Goal: Task Accomplishment & Management: Manage account settings

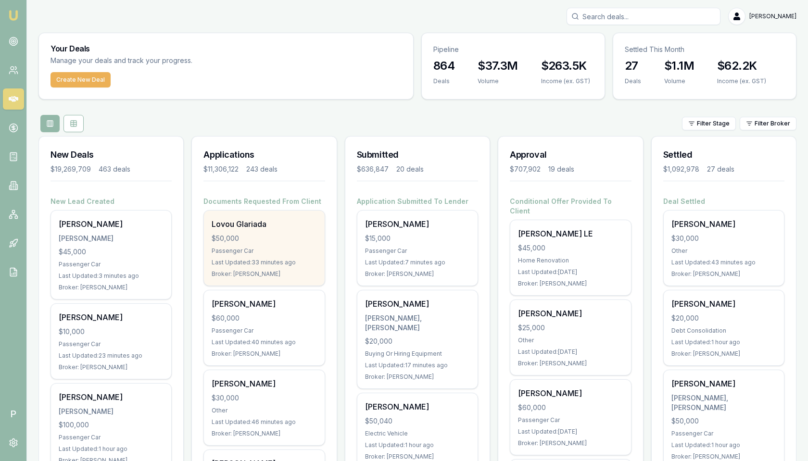
click at [251, 228] on div "Lovou Glariada" at bounding box center [264, 224] width 105 height 12
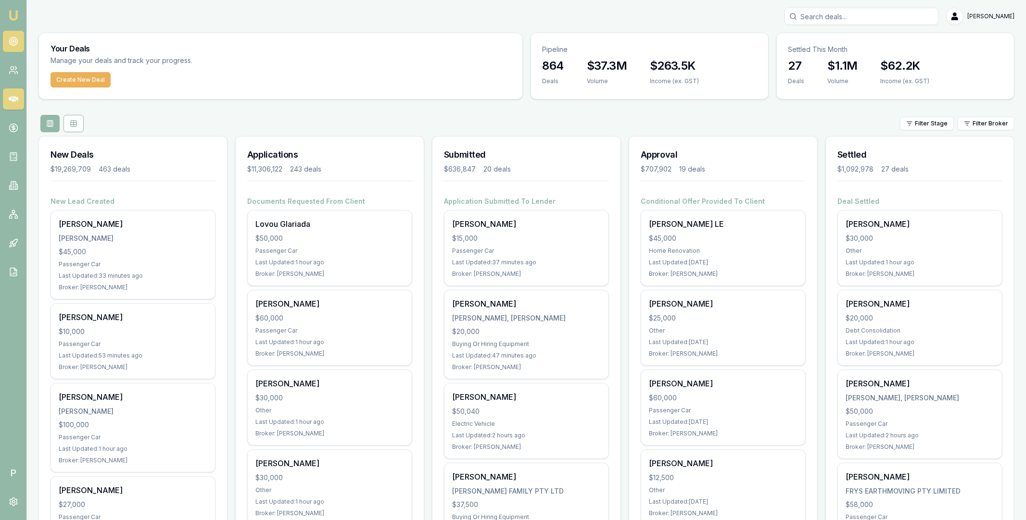
click at [19, 41] on link at bounding box center [13, 41] width 21 height 21
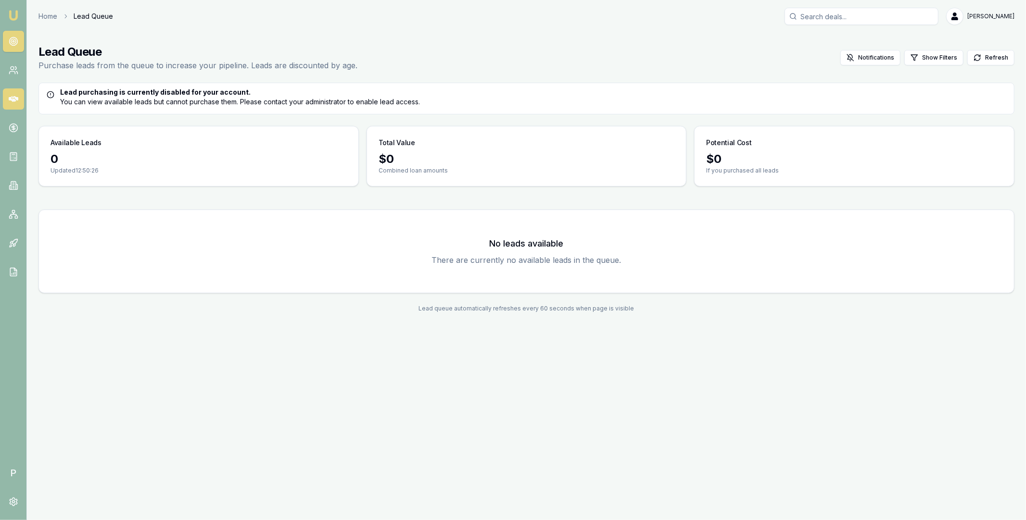
click at [15, 99] on icon at bounding box center [14, 99] width 10 height 10
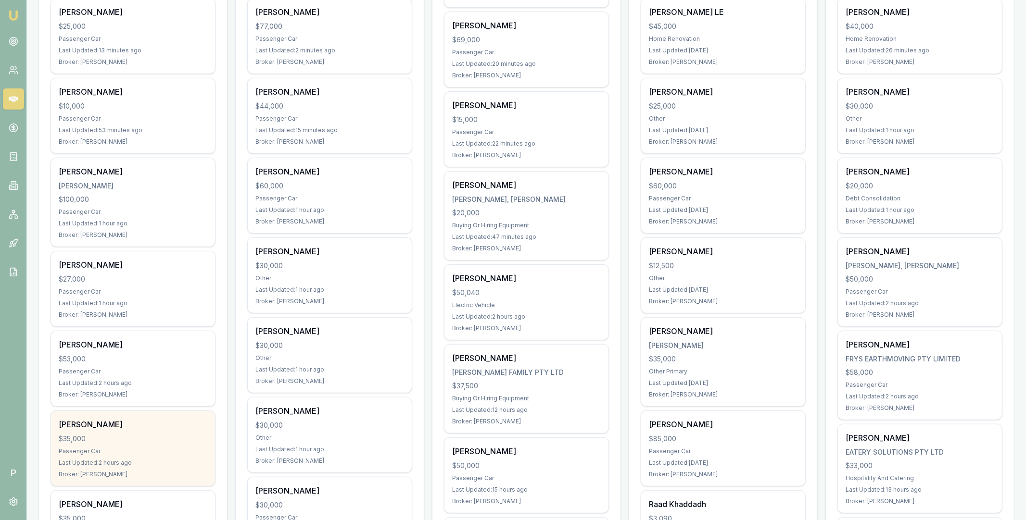
scroll to position [151, 0]
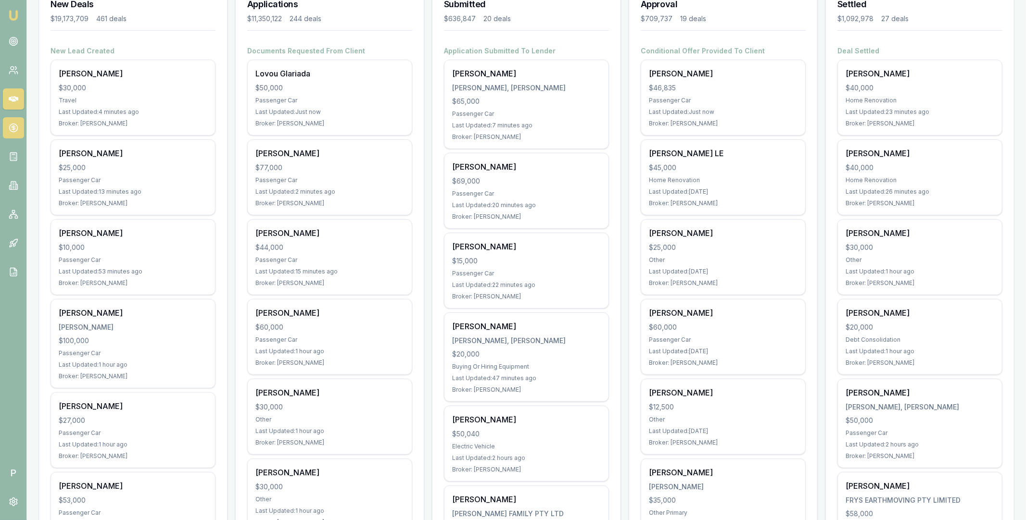
click at [13, 130] on icon at bounding box center [13, 128] width 0 height 5
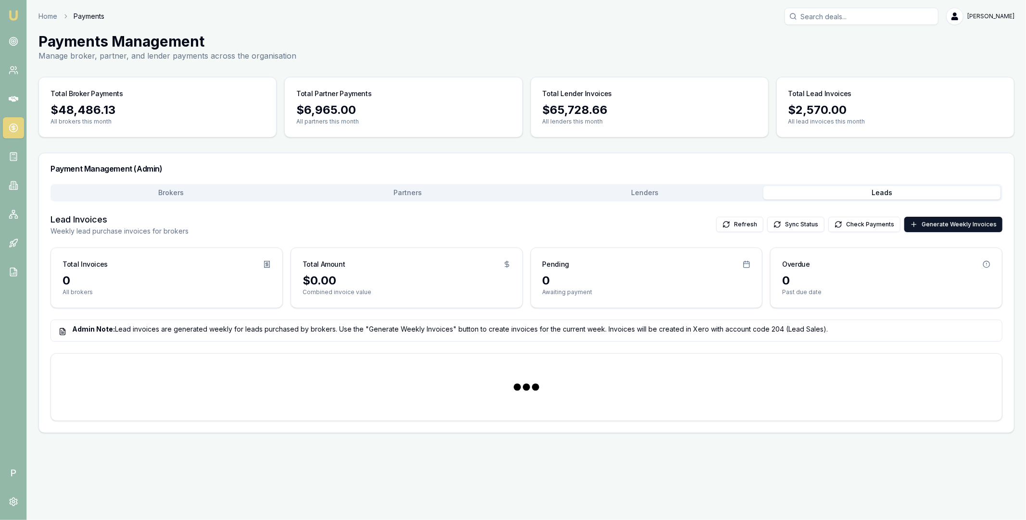
click at [866, 192] on button "Leads" at bounding box center [881, 192] width 237 height 13
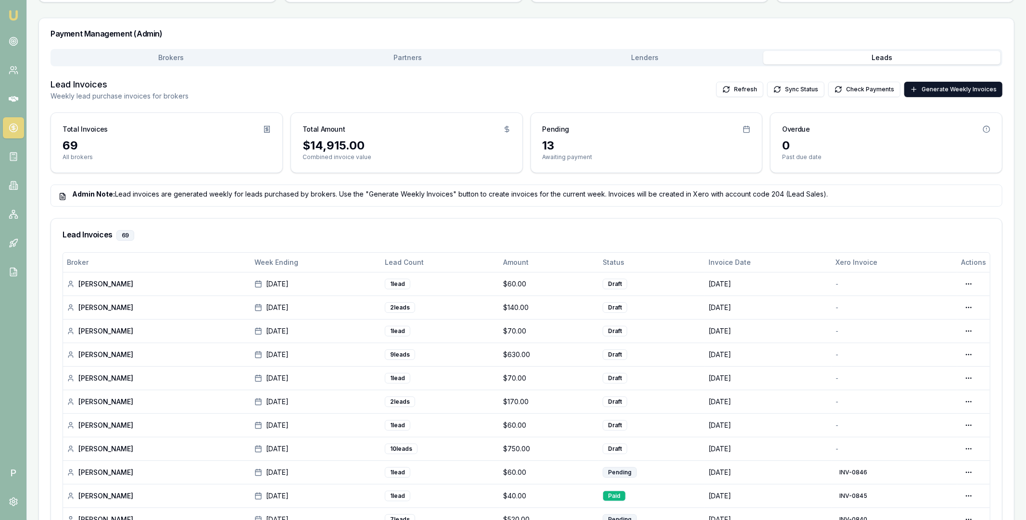
scroll to position [196, 0]
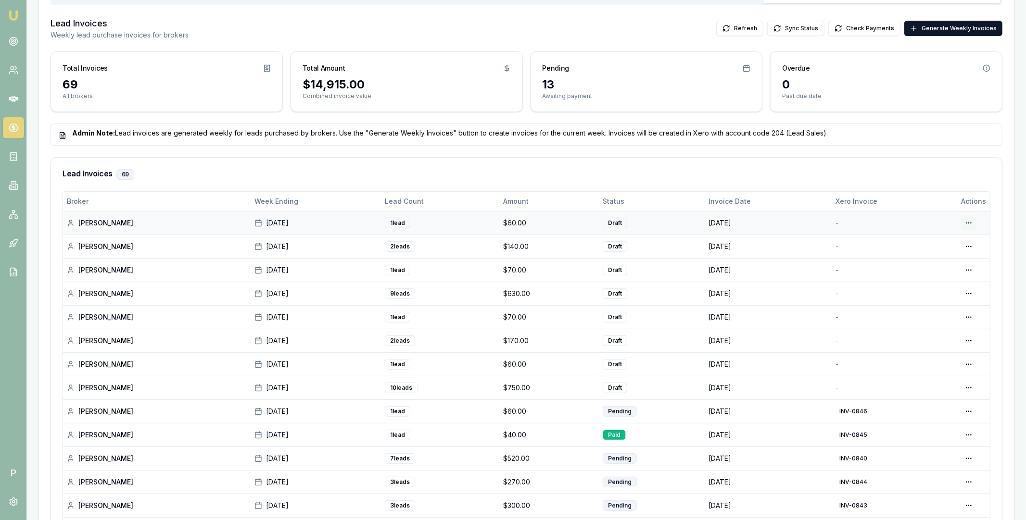
click at [975, 220] on html "Emu Broker P Home Payments Matt Leeburn Toggle Menu Payments Management Manage …" at bounding box center [513, 64] width 1026 height 520
click at [930, 260] on div "Edit Draft" at bounding box center [939, 261] width 74 height 15
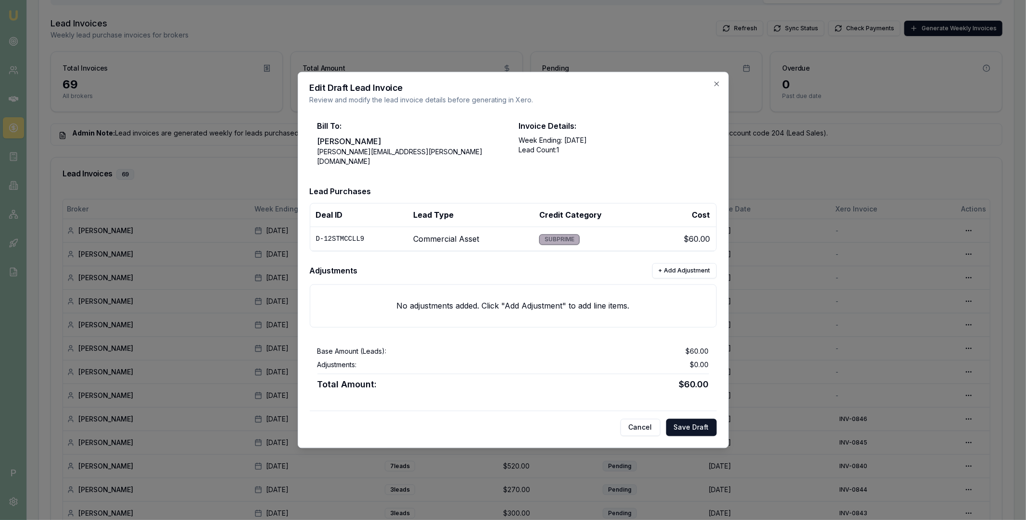
click at [355, 234] on td "D-12STMCCLL9" at bounding box center [359, 239] width 98 height 24
click at [354, 234] on td "D-12STMCCLL9" at bounding box center [359, 239] width 98 height 24
copy td "D-12STMCCLL9"
click at [645, 424] on button "Cancel" at bounding box center [641, 427] width 40 height 17
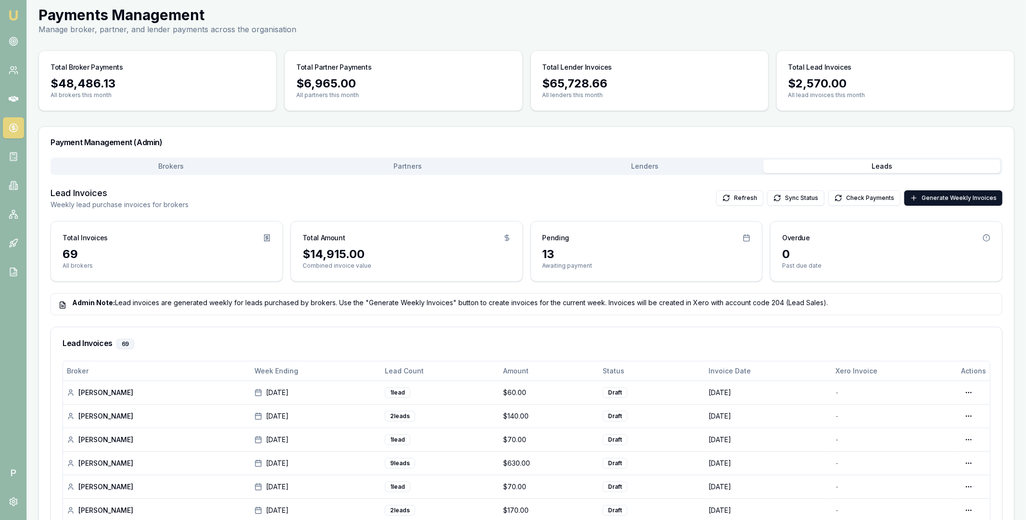
scroll to position [0, 0]
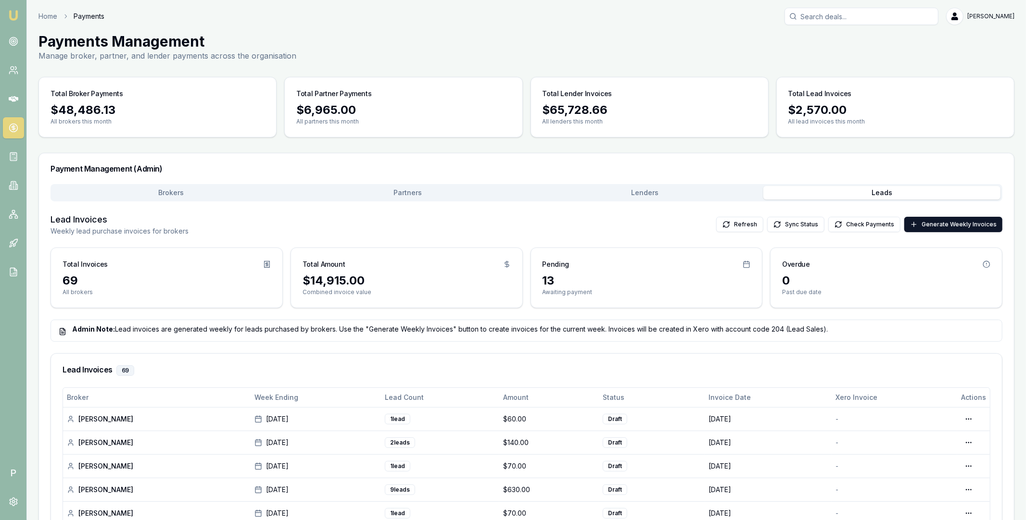
click at [819, 20] on input "Search deals" at bounding box center [862, 16] width 154 height 17
paste input "D-12STMCCLL9"
type input "D-12STMCCLL9"
click at [833, 54] on p "0403344017" at bounding box center [861, 52] width 145 height 10
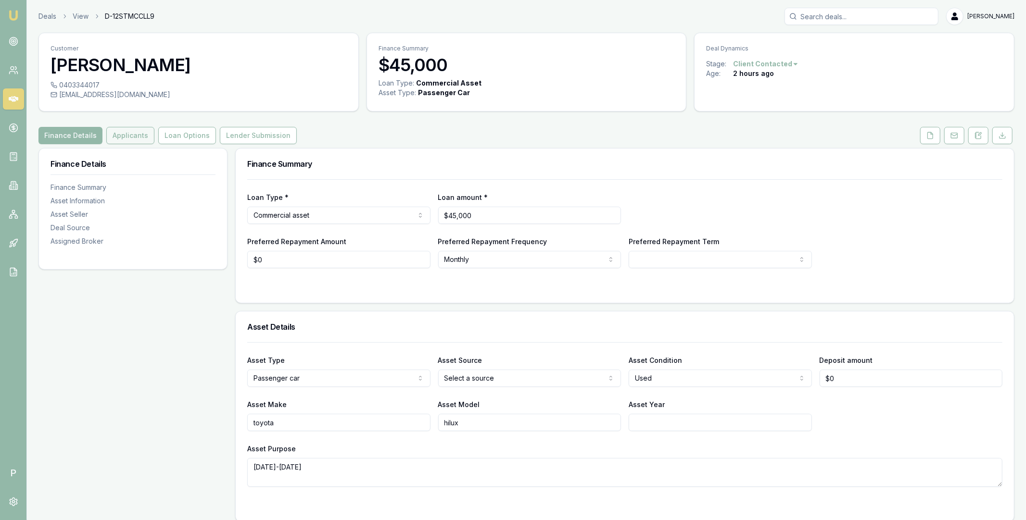
click at [133, 136] on button "Applicants" at bounding box center [130, 135] width 48 height 17
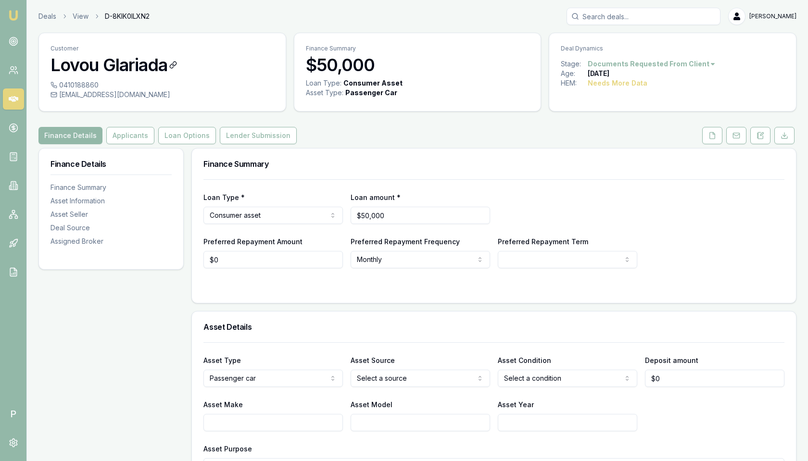
click at [129, 65] on h3 "Lovou Glariada" at bounding box center [163, 64] width 224 height 19
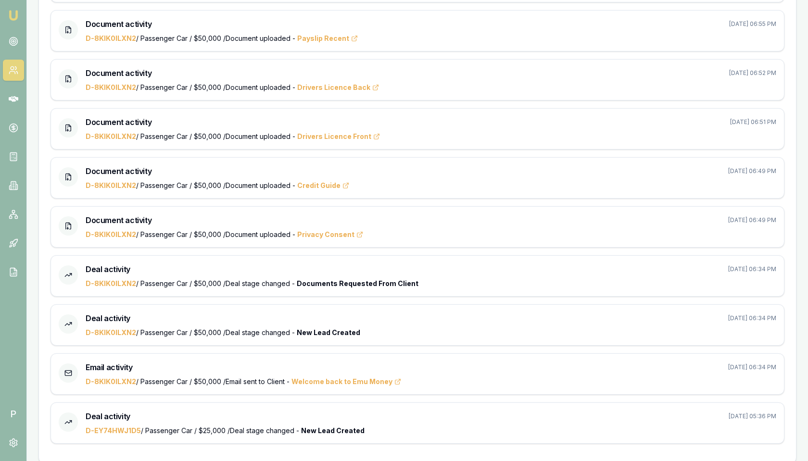
scroll to position [635, 0]
click at [126, 327] on link "D-8KIK0ILXN2" at bounding box center [111, 331] width 51 height 8
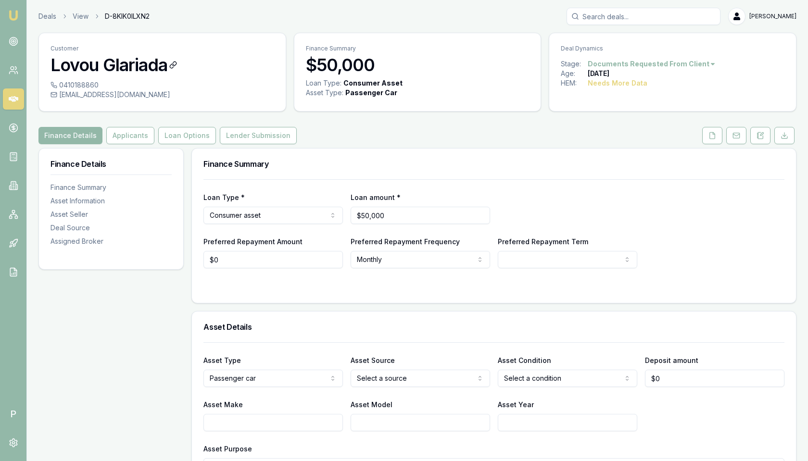
click at [102, 65] on h3 "Lovou Glariada" at bounding box center [163, 64] width 224 height 19
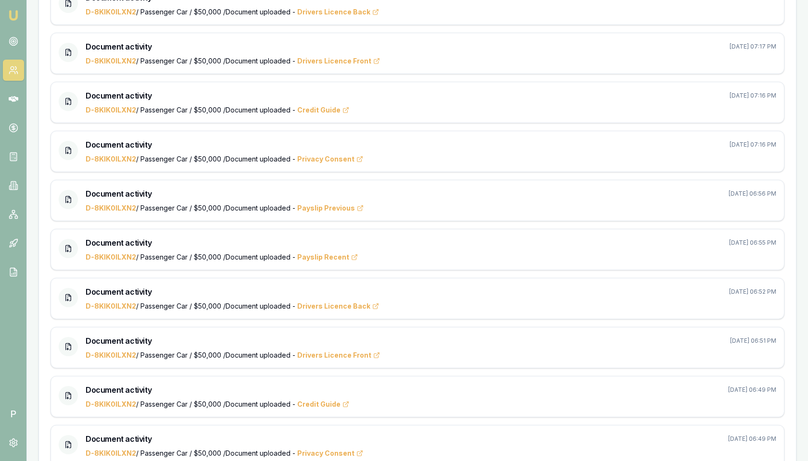
scroll to position [635, 0]
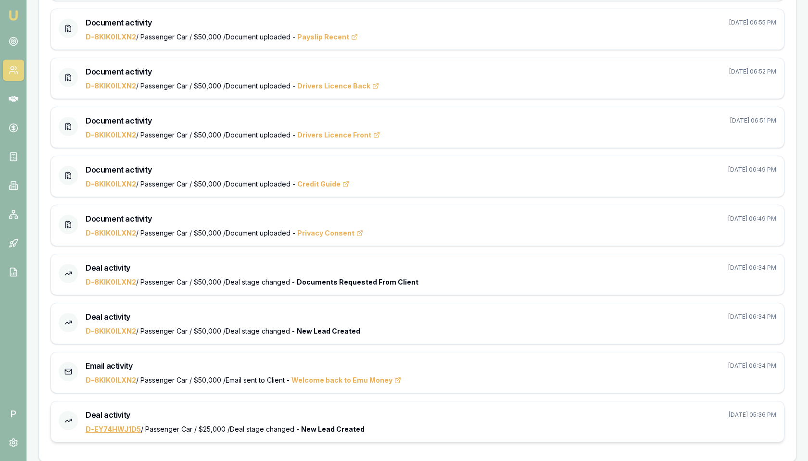
click at [114, 425] on link "D-EY74HWJ1D5" at bounding box center [113, 429] width 55 height 8
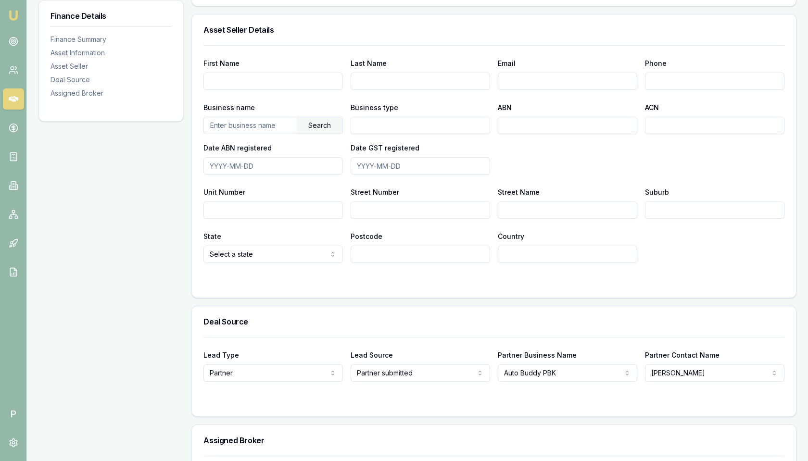
scroll to position [605, 0]
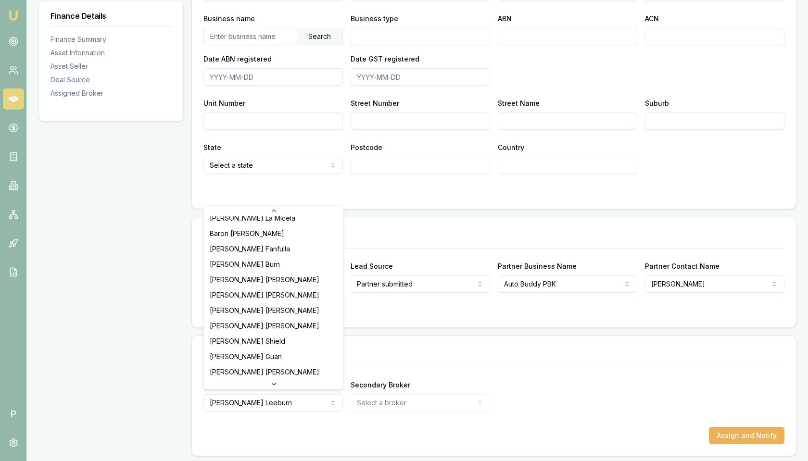
scroll to position [174, 0]
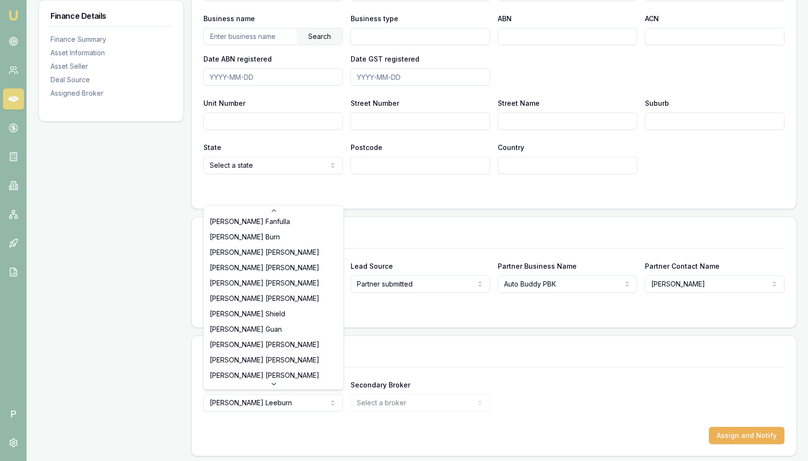
select select "U-NHCDP6WVWP"
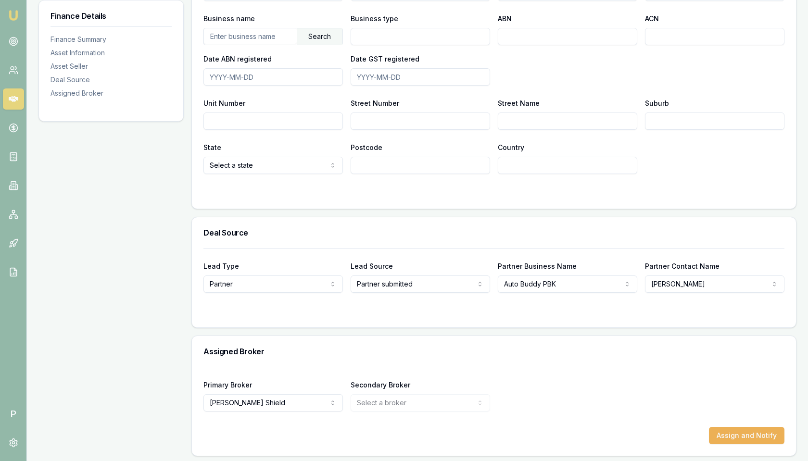
click at [533, 380] on div "Primary Broker [PERSON_NAME] [PERSON_NAME] [PERSON_NAME] [PERSON_NAME] [PERSON_…" at bounding box center [493, 395] width 581 height 33
click at [747, 431] on button "Assign and Notify" at bounding box center [747, 435] width 76 height 17
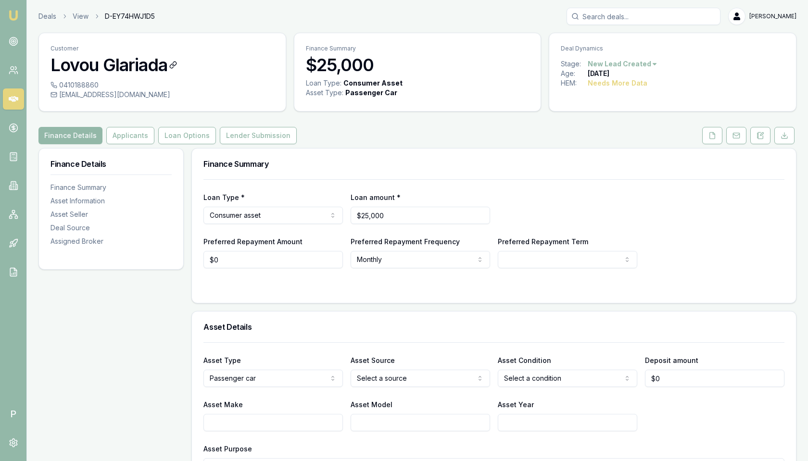
click at [120, 61] on h3 "Lovou Glariada" at bounding box center [163, 64] width 224 height 19
